Goal: Task Accomplishment & Management: Use online tool/utility

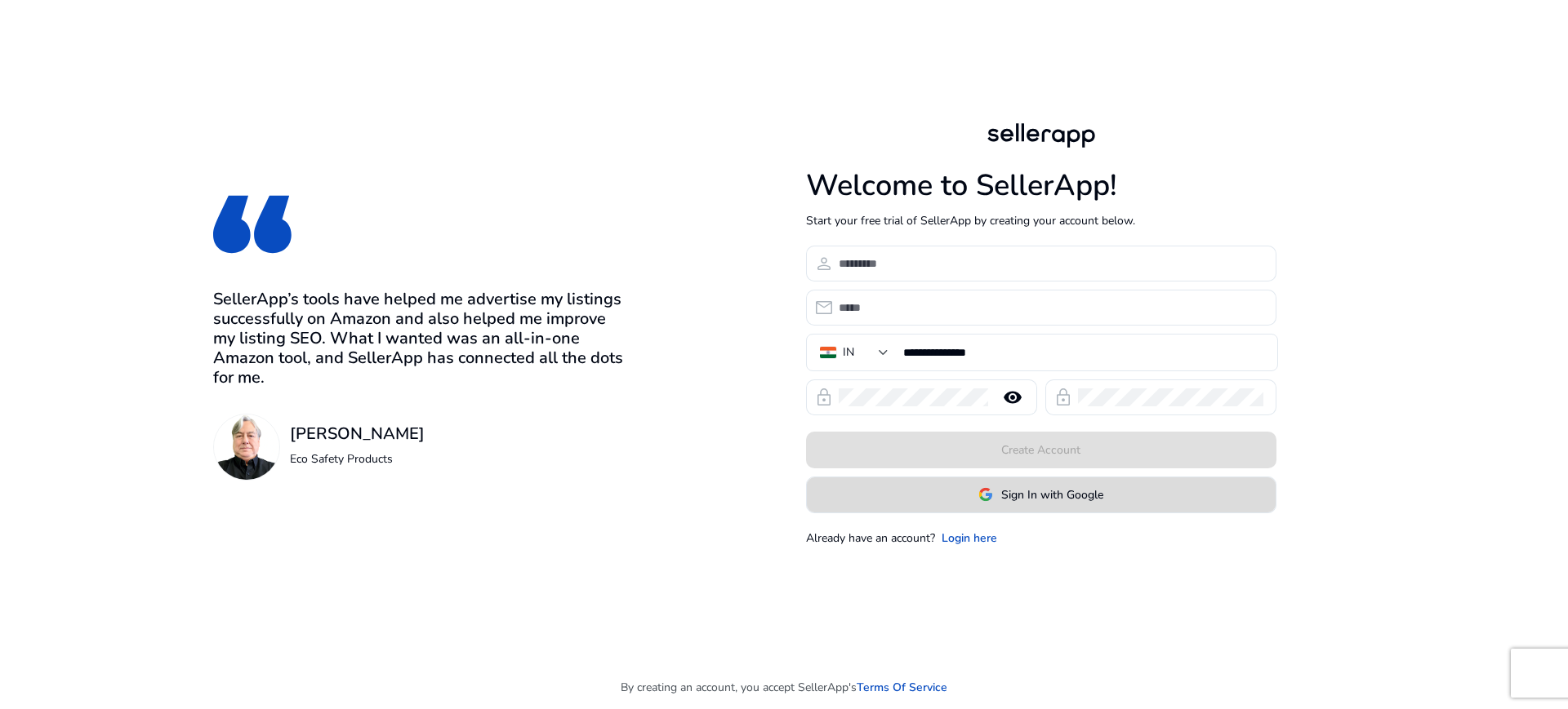
click at [1013, 496] on span "Sign In with Google" at bounding box center [1052, 495] width 102 height 17
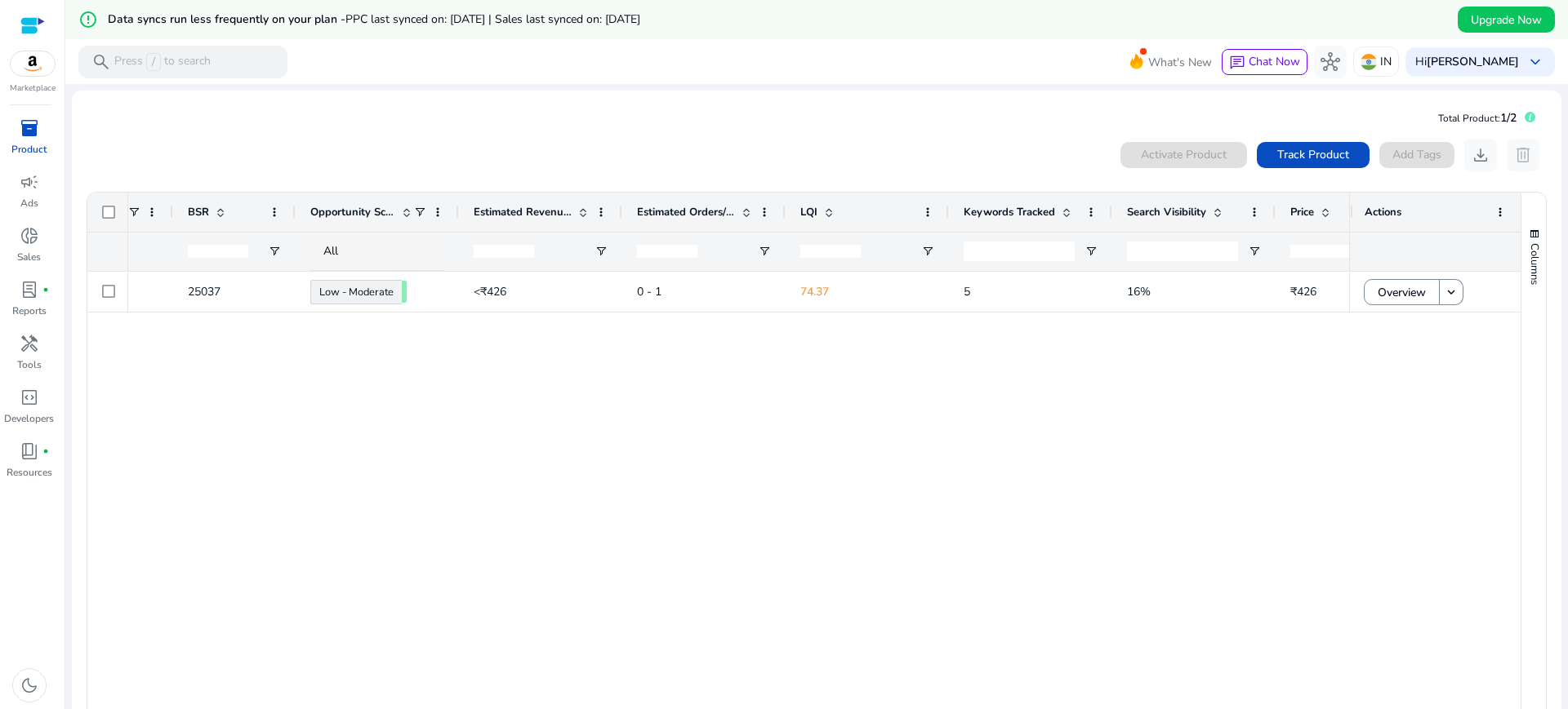
scroll to position [0, 729]
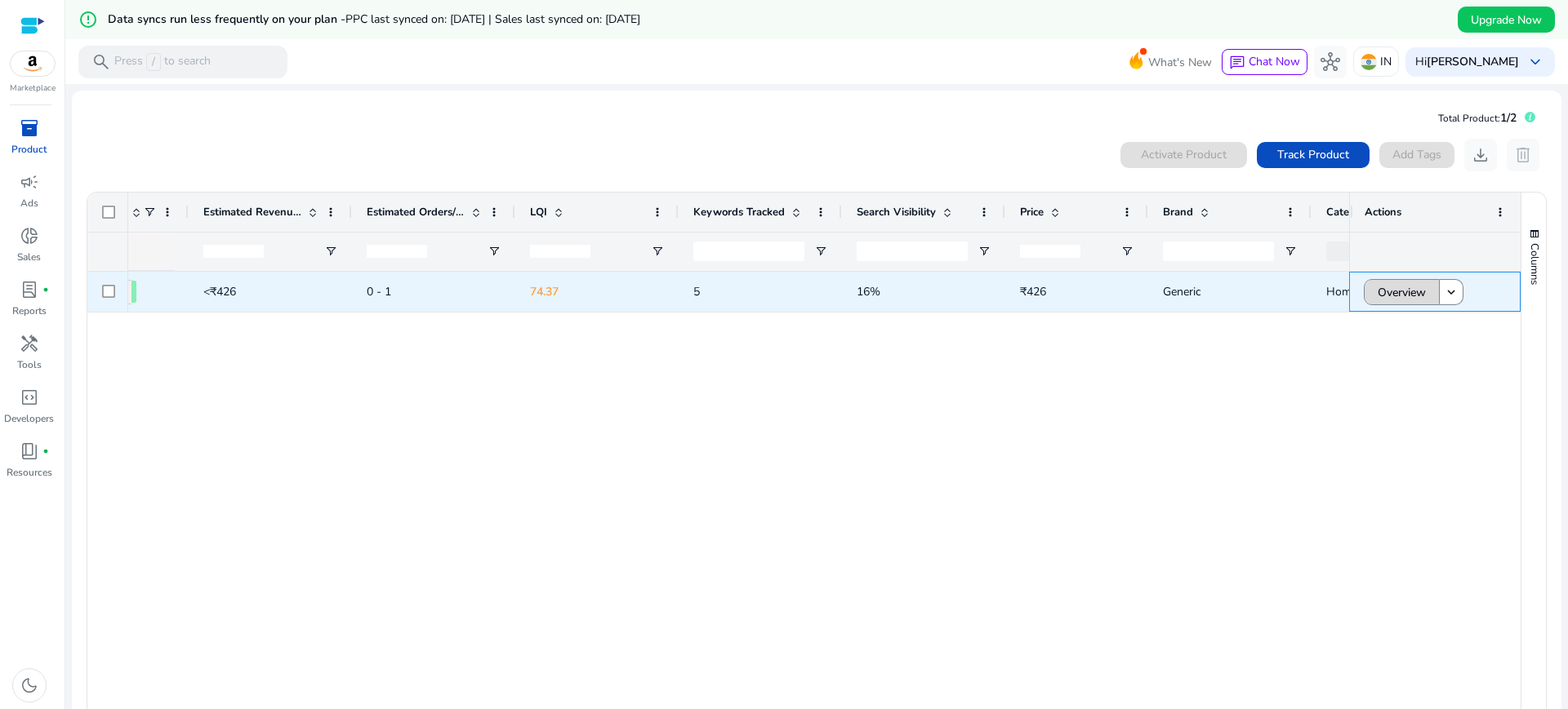
click at [1366, 290] on span at bounding box center [1402, 292] width 74 height 39
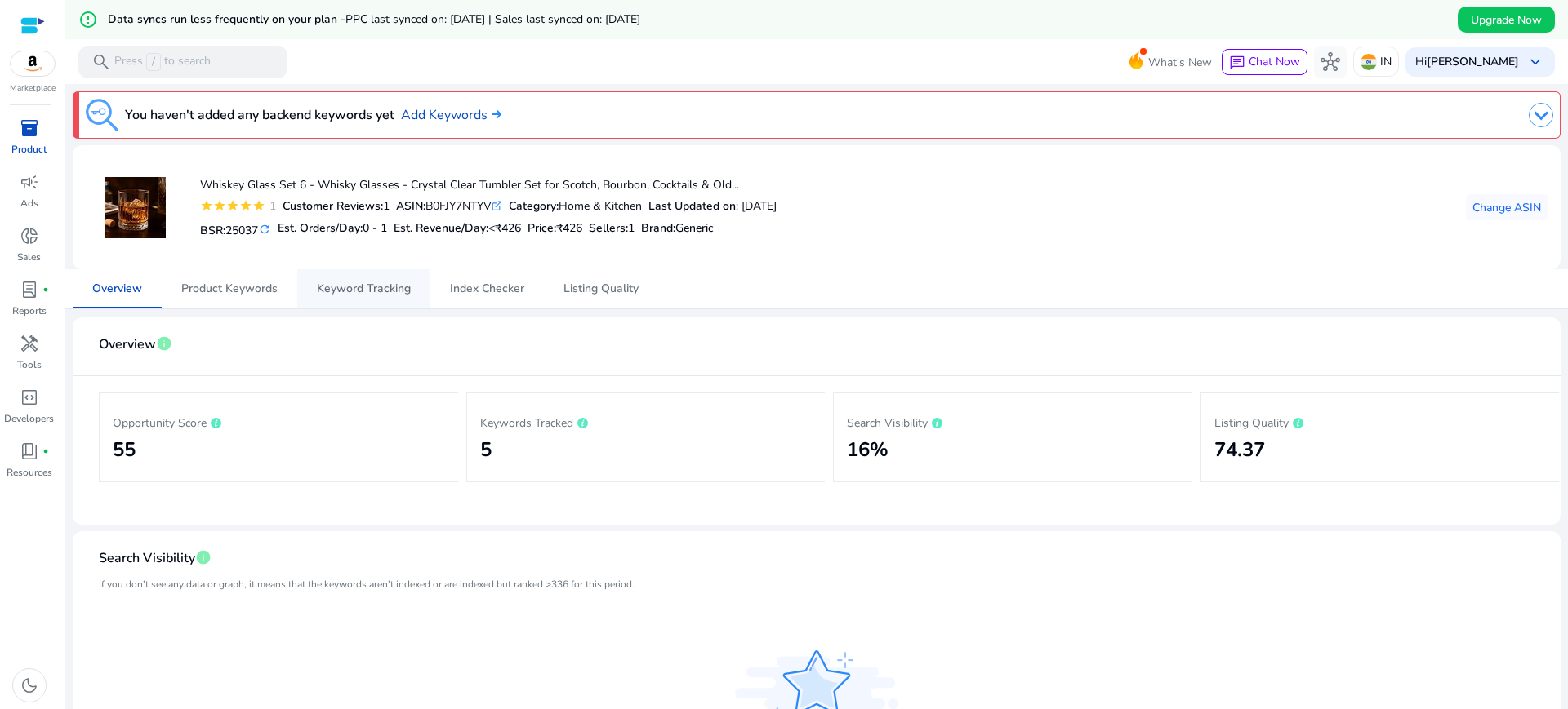
click at [327, 289] on span "Keyword Tracking" at bounding box center [364, 289] width 94 height 12
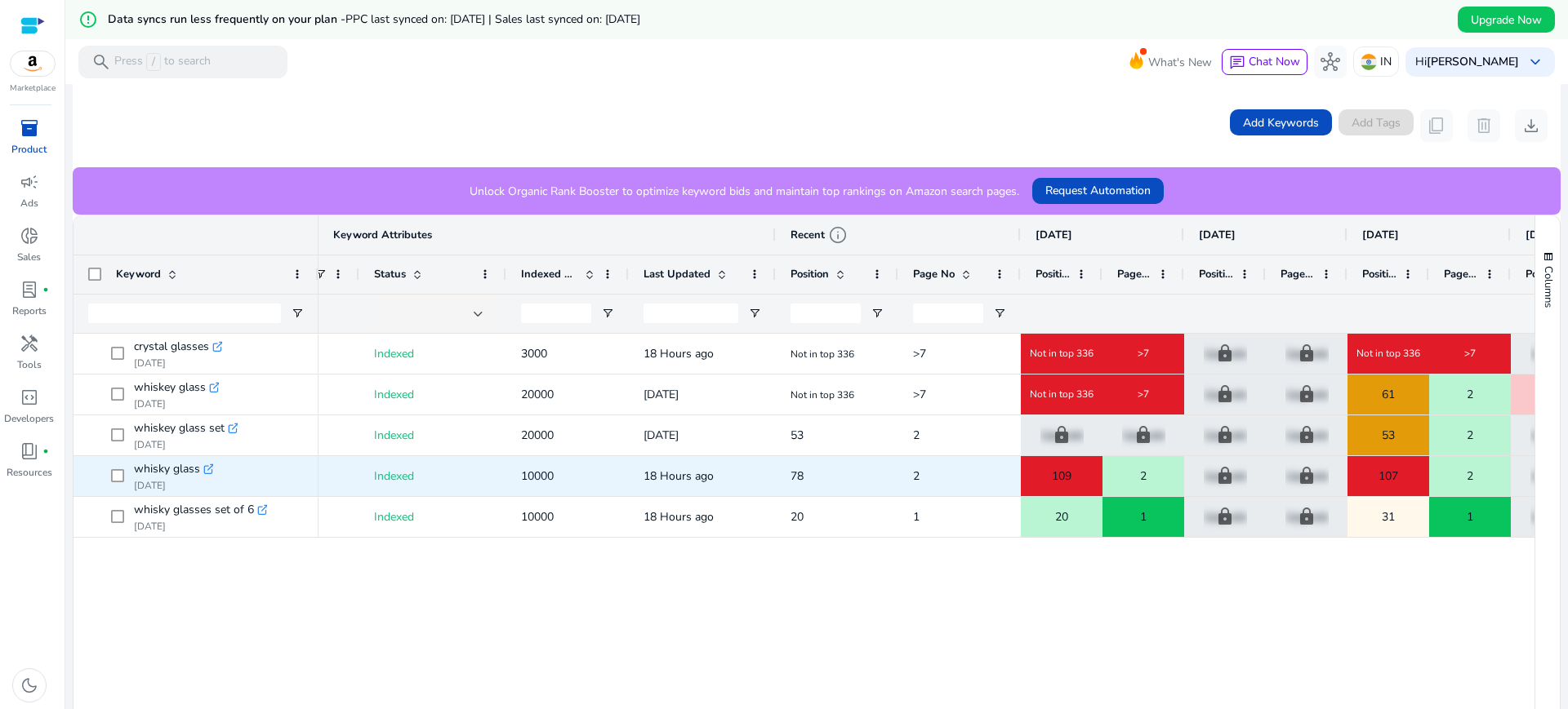
scroll to position [0, 141]
